Goal: Information Seeking & Learning: Learn about a topic

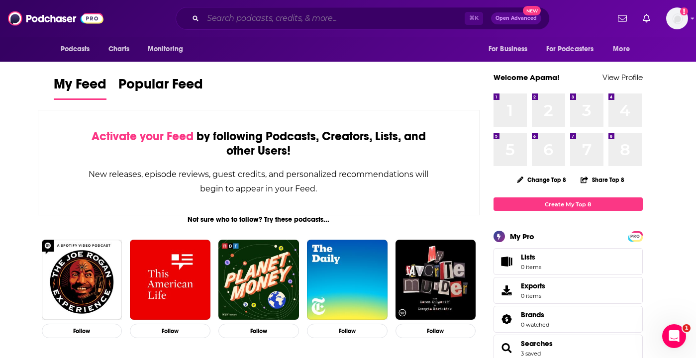
click at [272, 16] on input "Search podcasts, credits, & more..." at bounding box center [334, 18] width 262 height 16
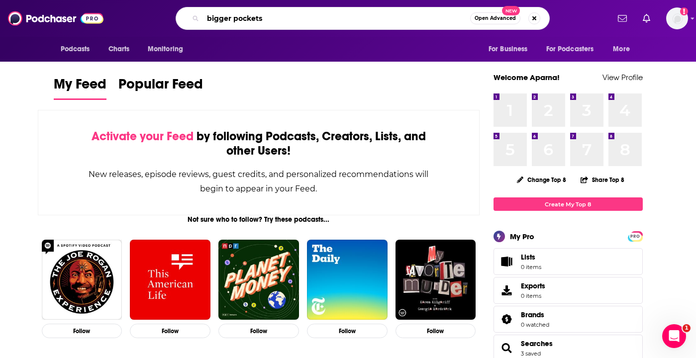
type input "bigger pockets"
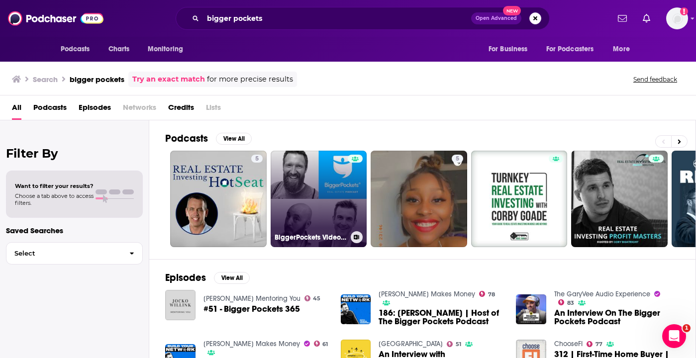
click at [323, 160] on link "BiggerPockets Video Podcast" at bounding box center [319, 199] width 96 height 96
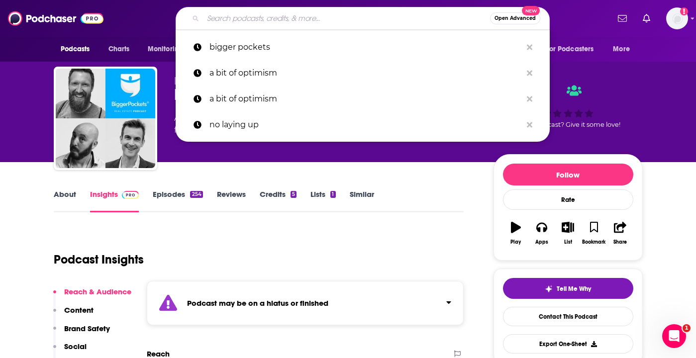
click at [299, 21] on input "Search podcasts, credits, & more..." at bounding box center [346, 18] width 287 height 16
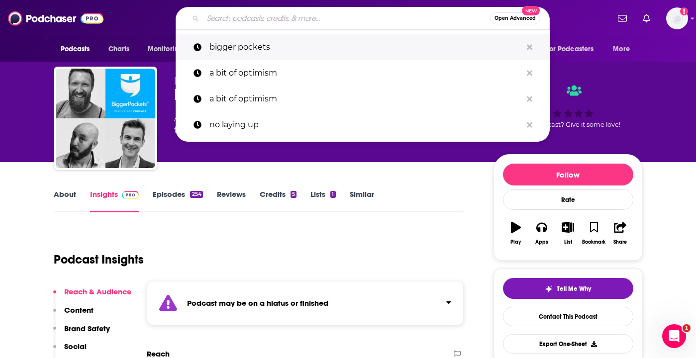
click at [261, 55] on p "bigger pockets" at bounding box center [365, 47] width 312 height 26
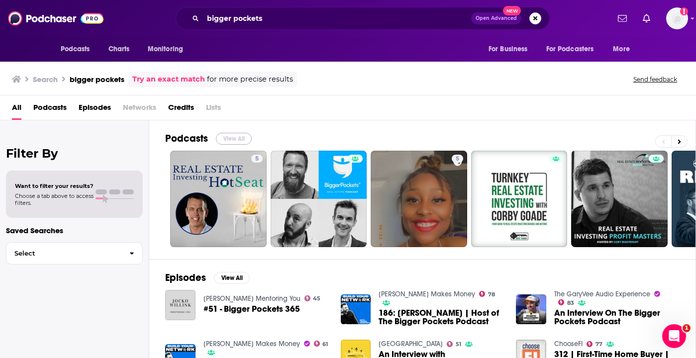
click at [246, 134] on button "View All" at bounding box center [234, 139] width 36 height 12
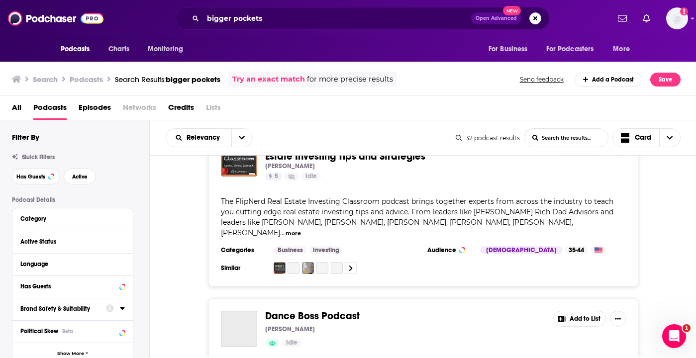
scroll to position [3103, 0]
